Goal: Task Accomplishment & Management: Manage account settings

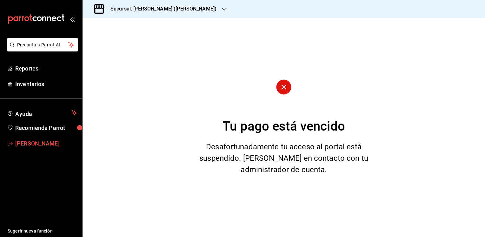
click at [19, 143] on span "[PERSON_NAME]" at bounding box center [46, 143] width 62 height 9
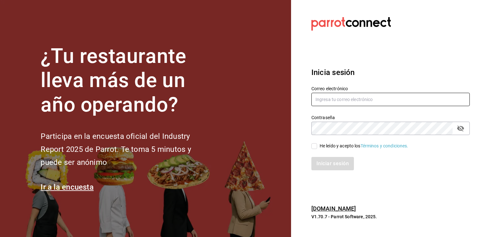
type input "[EMAIL_ADDRESS][DOMAIN_NAME]"
click at [314, 145] on input "He leído y acepto los Términos y condiciones." at bounding box center [314, 146] width 6 height 6
checkbox input "true"
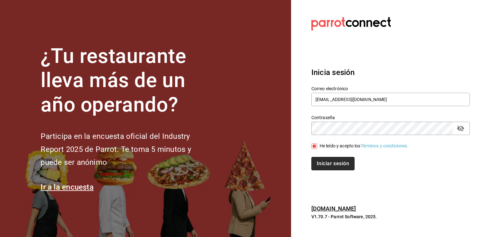
click at [340, 164] on button "Iniciar sesión" at bounding box center [332, 163] width 43 height 13
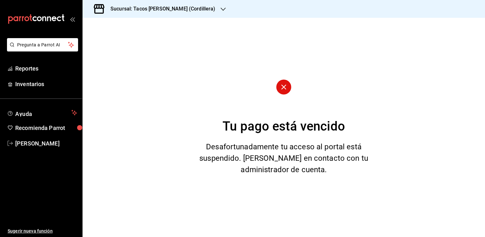
click at [221, 9] on icon "button" at bounding box center [223, 9] width 5 height 5
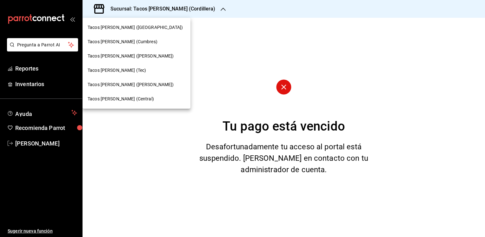
click at [140, 84] on span "Tacos [PERSON_NAME] ([PERSON_NAME])" at bounding box center [131, 84] width 86 height 7
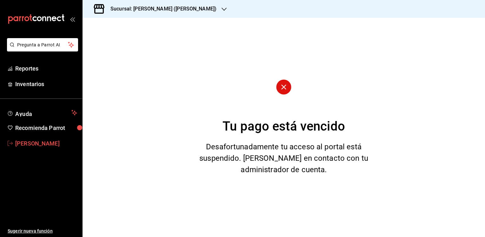
click at [23, 141] on span "[PERSON_NAME]" at bounding box center [46, 143] width 62 height 9
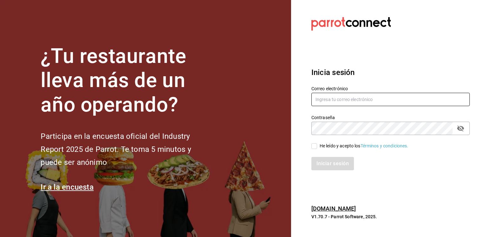
type input "[EMAIL_ADDRESS][DOMAIN_NAME]"
click at [314, 146] on input "He leído y acepto los Términos y condiciones." at bounding box center [314, 146] width 6 height 6
checkbox input "true"
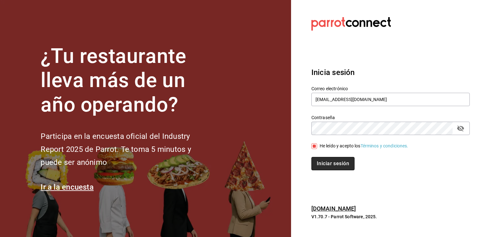
click at [337, 167] on button "Iniciar sesión" at bounding box center [332, 163] width 43 height 13
